Goal: Information Seeking & Learning: Learn about a topic

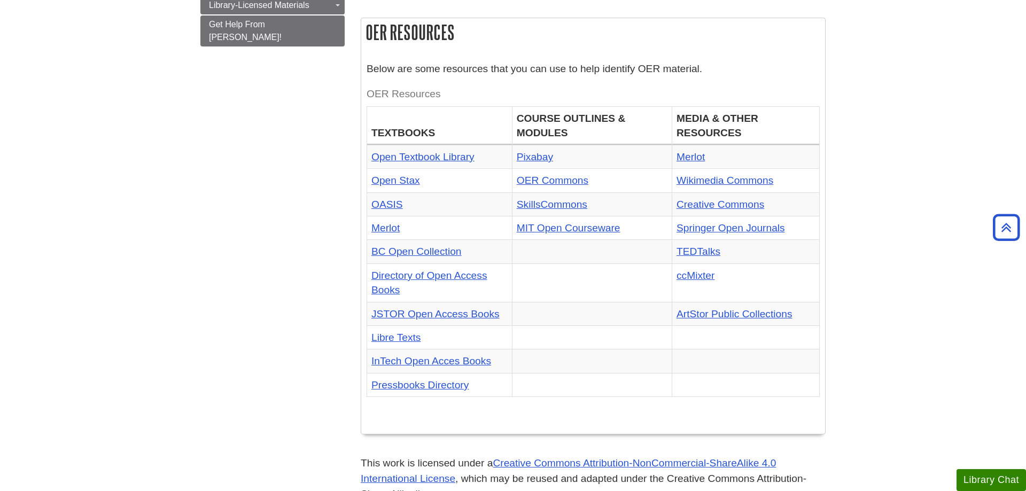
scroll to position [109, 0]
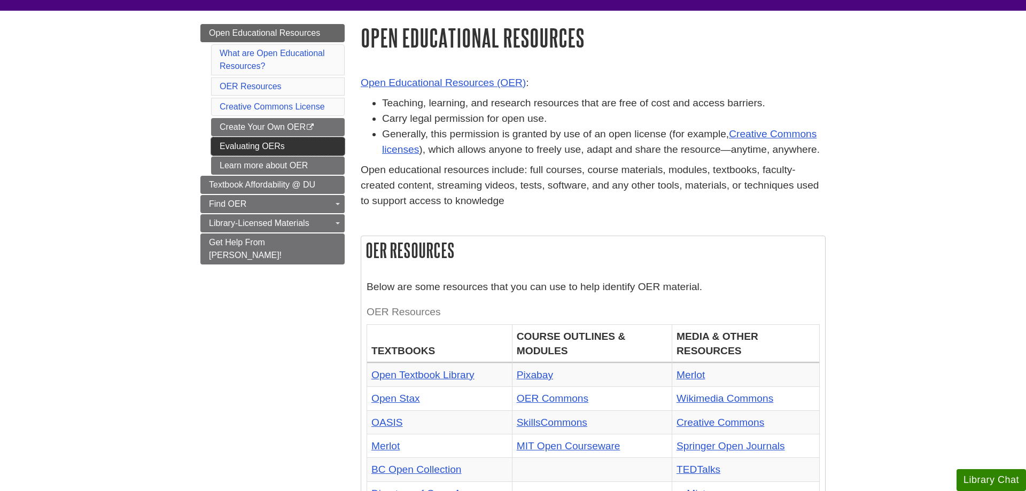
click at [236, 145] on link "Evaluating OERs" at bounding box center [278, 146] width 134 height 18
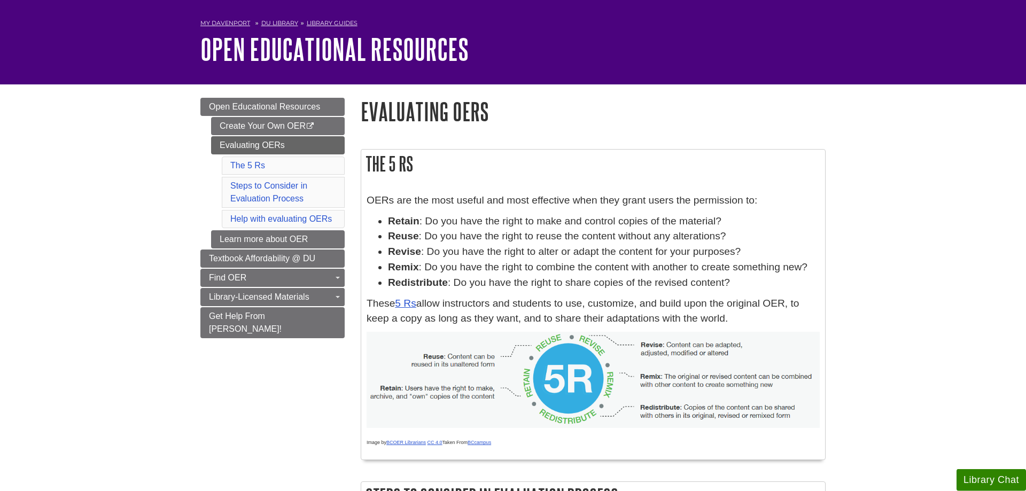
scroll to position [55, 0]
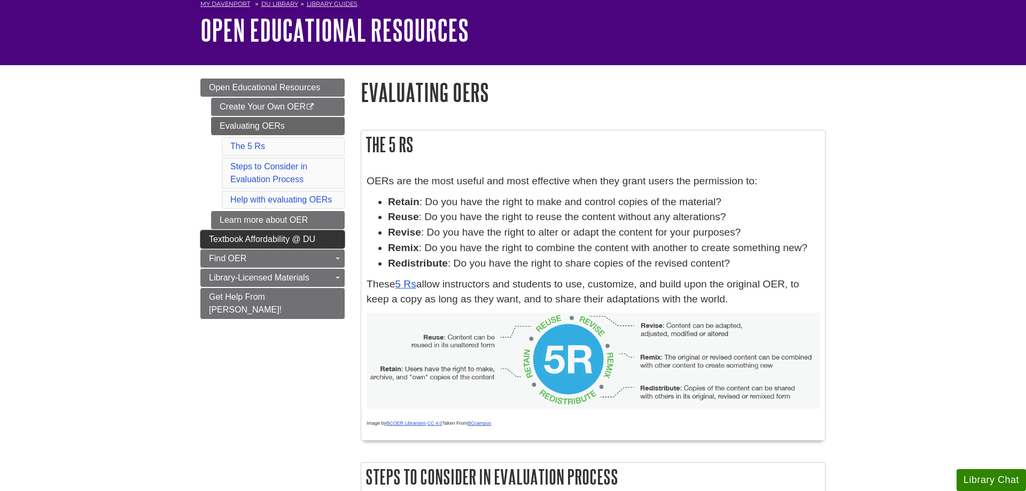
click at [206, 237] on link "Textbook Affordability @ DU" at bounding box center [272, 239] width 144 height 18
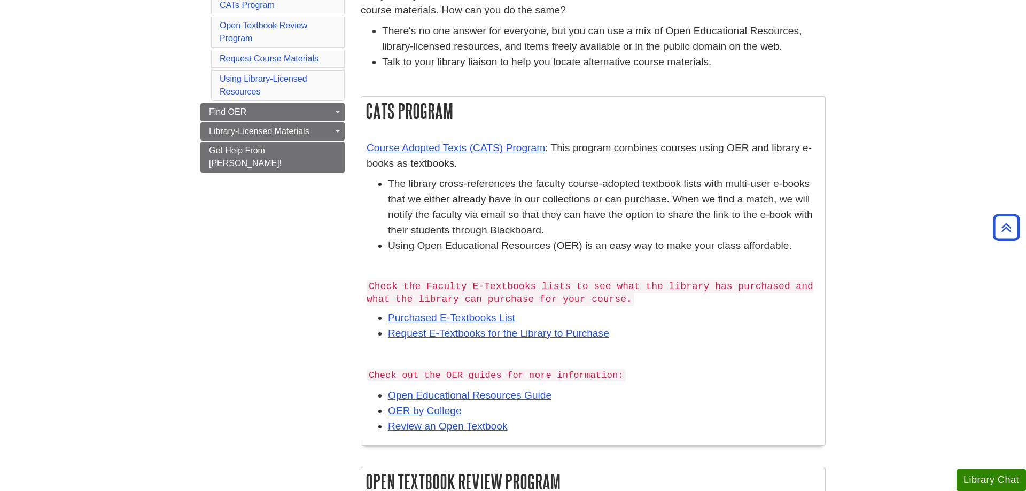
scroll to position [218, 0]
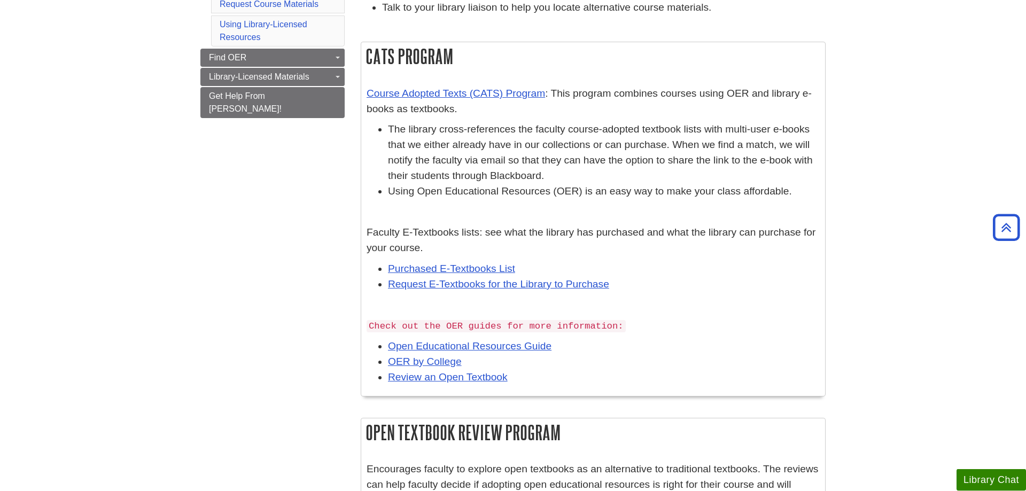
scroll to position [273, 0]
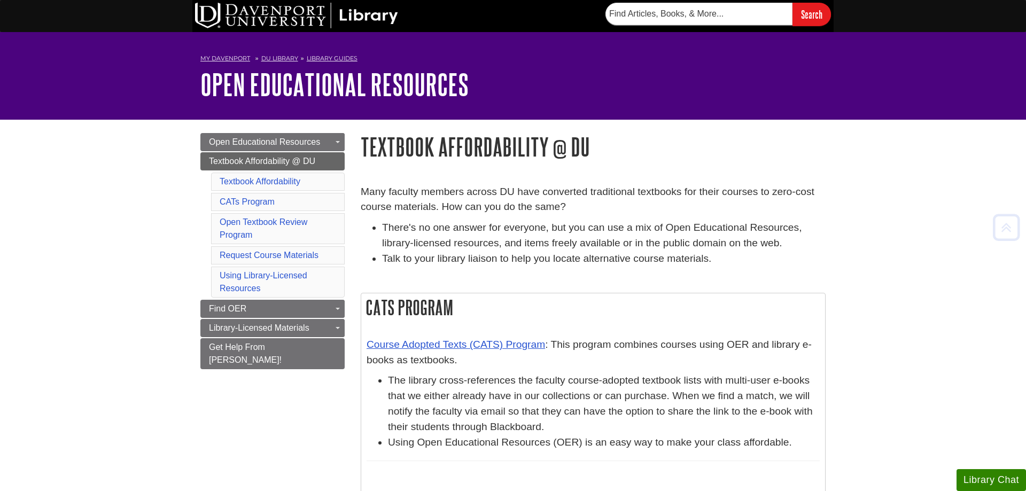
scroll to position [273, 0]
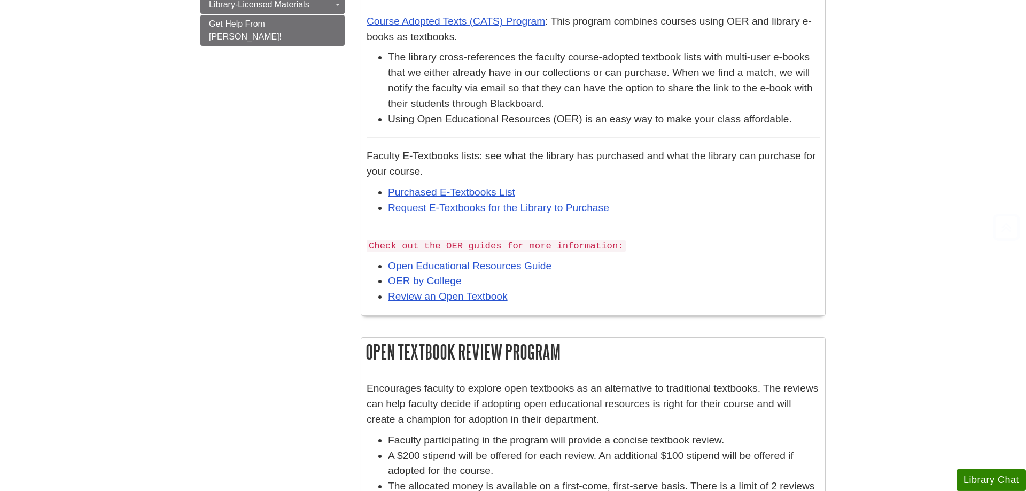
scroll to position [382, 0]
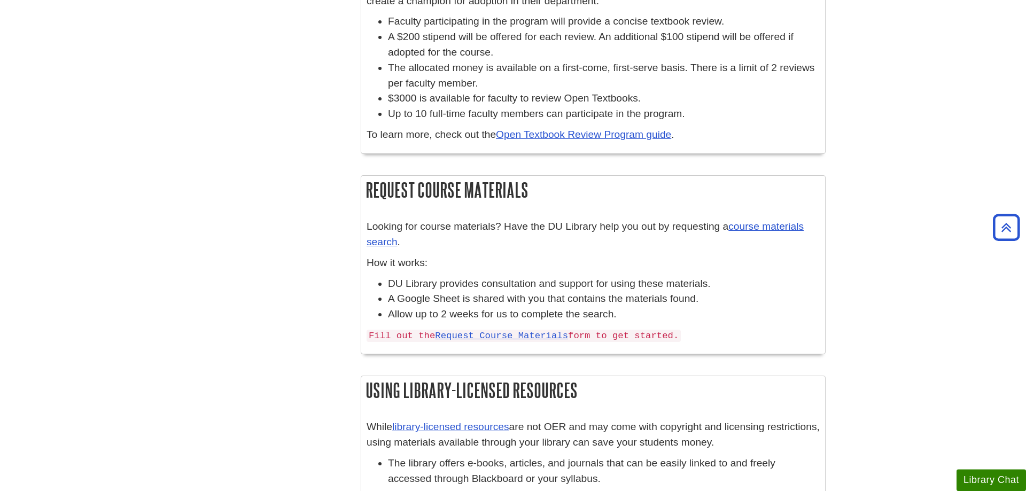
scroll to position [709, 0]
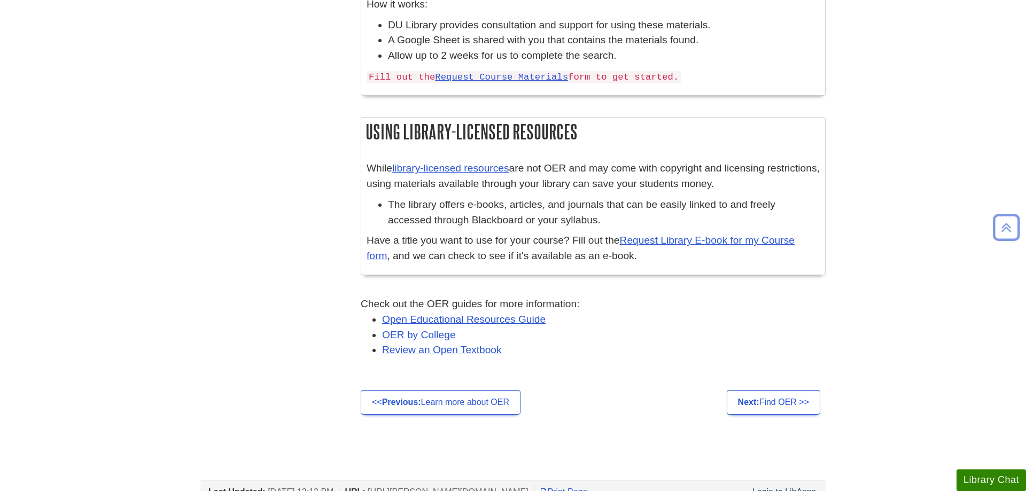
scroll to position [927, 0]
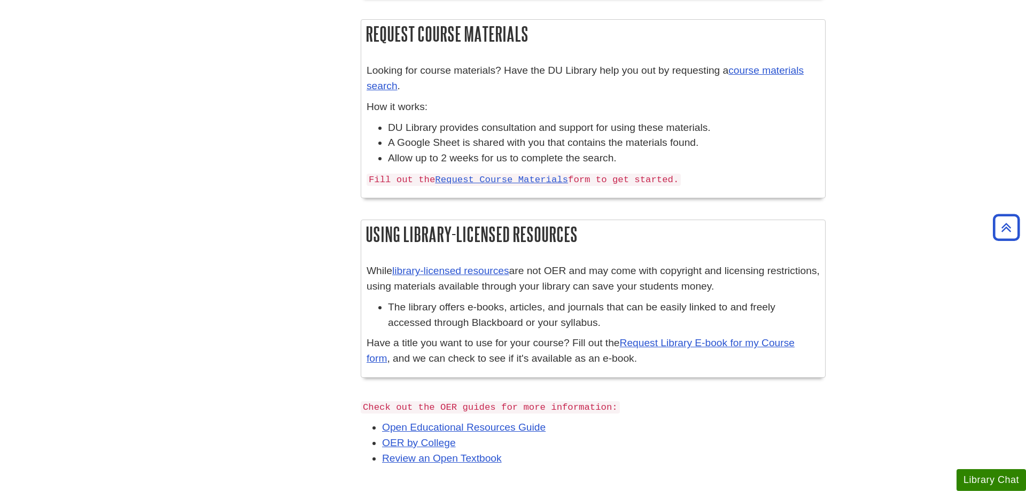
scroll to position [763, 0]
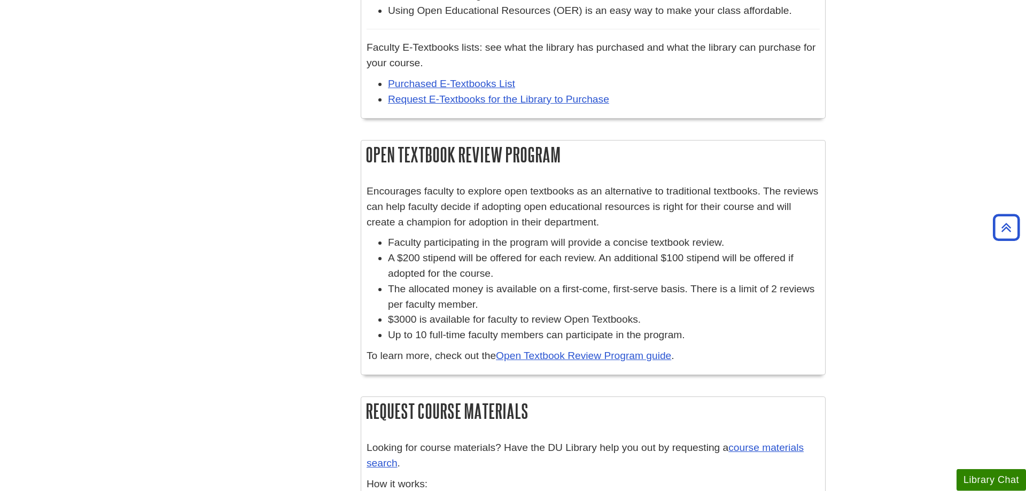
scroll to position [436, 0]
